Goal: Task Accomplishment & Management: Manage account settings

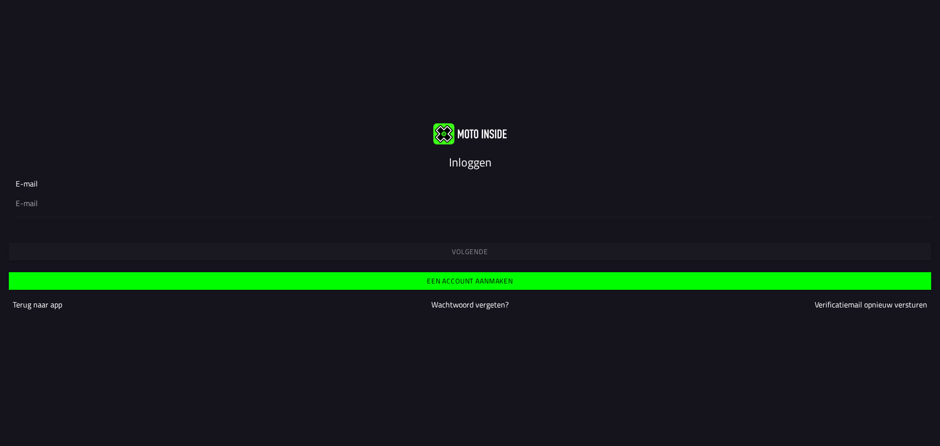
click at [0, 0] on slot "Wachtwoord vergeten?" at bounding box center [0, 0] width 0 height 0
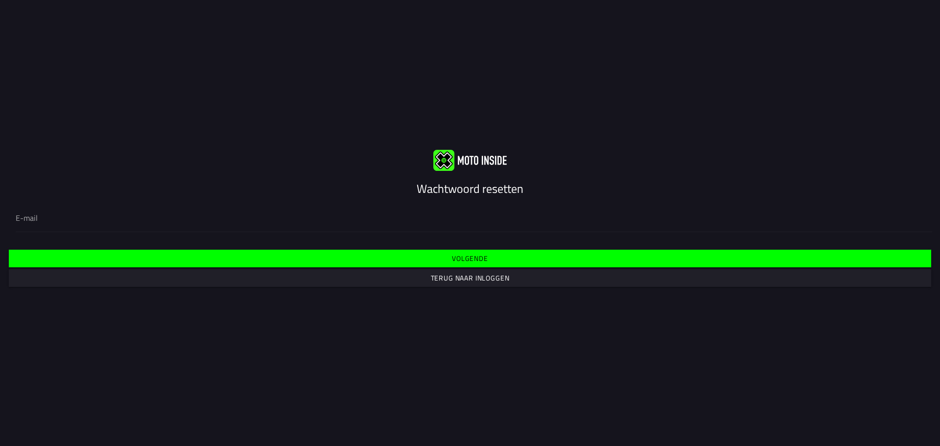
click at [0, 0] on slot "Volgende" at bounding box center [0, 0] width 0 height 0
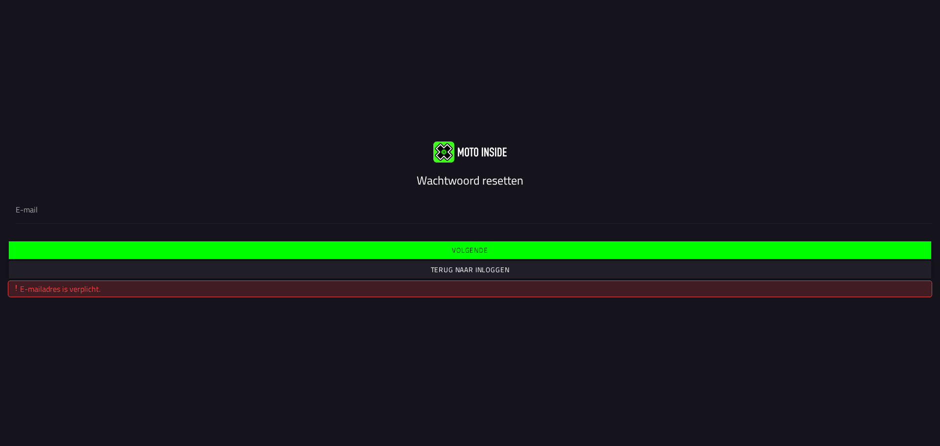
click at [453, 214] on input "email" at bounding box center [470, 210] width 909 height 12
type input "info@maatschaphesselink.nl"
click at [0, 0] on slot "Volgende" at bounding box center [0, 0] width 0 height 0
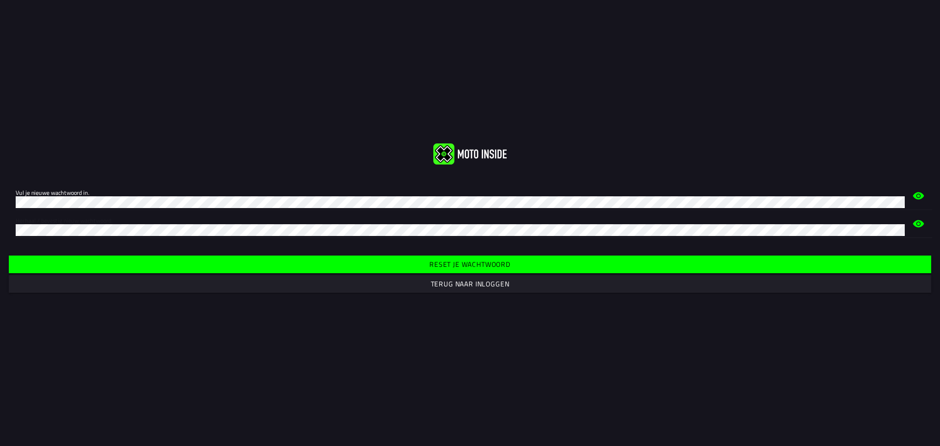
click button "submit" at bounding box center [0, 0] width 0 height 0
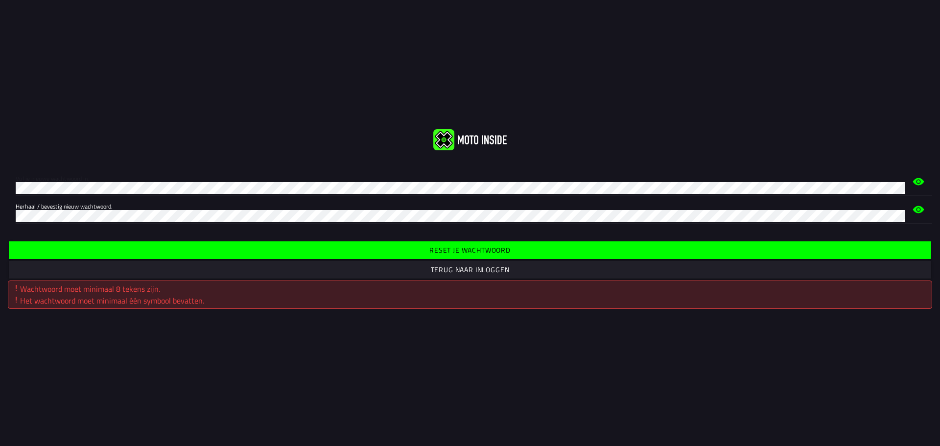
click at [0, 194] on div "Vul je nieuwe wachtwoord in. Herhaal / bevestig nieuw wachtwoord." at bounding box center [470, 195] width 940 height 71
click at [0, 217] on div "Vul je nieuwe wachtwoord in. Herhaal / bevestig nieuw wachtwoord." at bounding box center [470, 195] width 940 height 71
click button "submit" at bounding box center [0, 0] width 0 height 0
